Goal: Find specific page/section: Find specific page/section

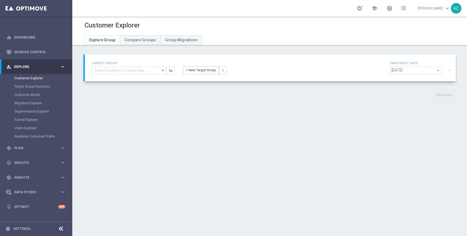
type input "WED_20251001_D_Omni_TSA_Check"
